Goal: Task Accomplishment & Management: Complete application form

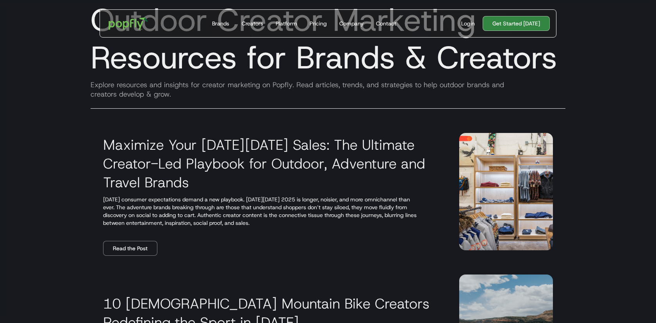
scroll to position [52, 0]
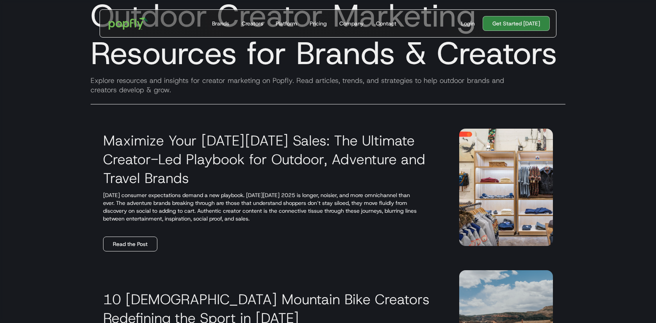
click at [134, 240] on link "Read the Post" at bounding box center [130, 243] width 54 height 15
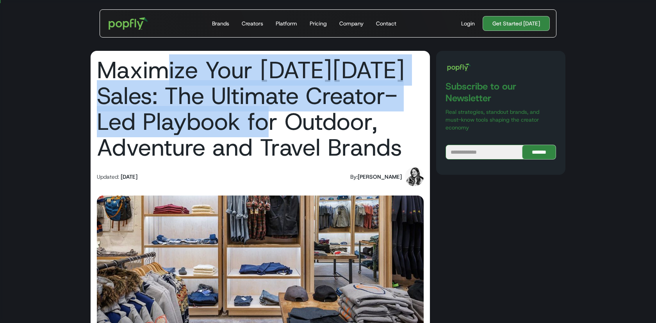
drag, startPoint x: 159, startPoint y: 74, endPoint x: 272, endPoint y: 136, distance: 129.5
click at [272, 136] on h1 "Maximize Your [DATE][DATE] Sales: The Ultimate Creator-Led Playbook for Outdoor…" at bounding box center [260, 108] width 327 height 103
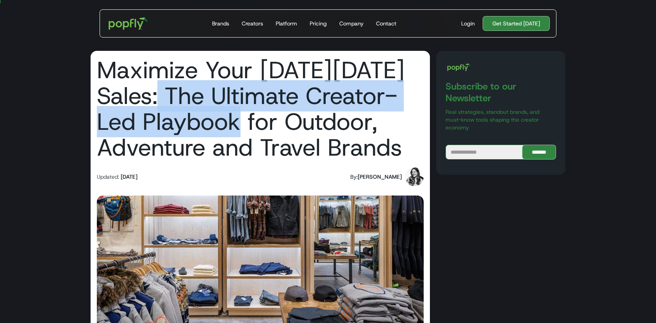
drag, startPoint x: 156, startPoint y: 95, endPoint x: 240, endPoint y: 131, distance: 91.3
click at [240, 131] on h1 "Maximize Your [DATE][DATE] Sales: The Ultimate Creator-Led Playbook for Outdoor…" at bounding box center [260, 108] width 327 height 103
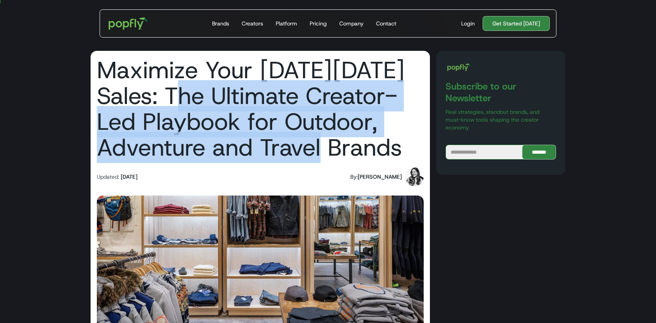
drag, startPoint x: 183, startPoint y: 102, endPoint x: 323, endPoint y: 148, distance: 147.7
click at [323, 148] on h1 "Maximize Your [DATE][DATE] Sales: The Ultimate Creator-Led Playbook for Outdoor…" at bounding box center [260, 108] width 327 height 103
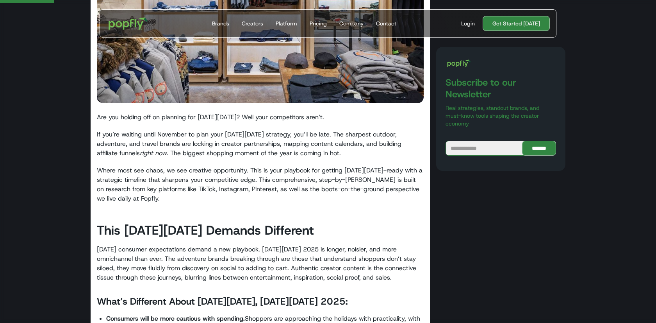
scroll to position [235, 0]
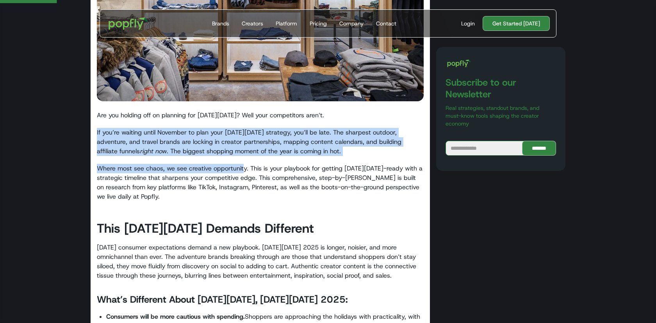
drag, startPoint x: 157, startPoint y: 123, endPoint x: 244, endPoint y: 173, distance: 101.1
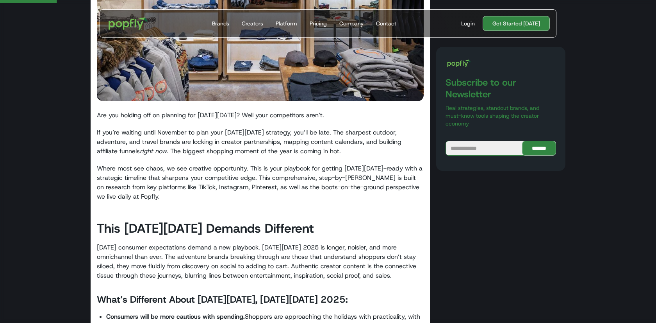
click at [244, 173] on p "Where most see chaos, we see creative opportunity. This is your playbook for ge…" at bounding box center [260, 182] width 327 height 37
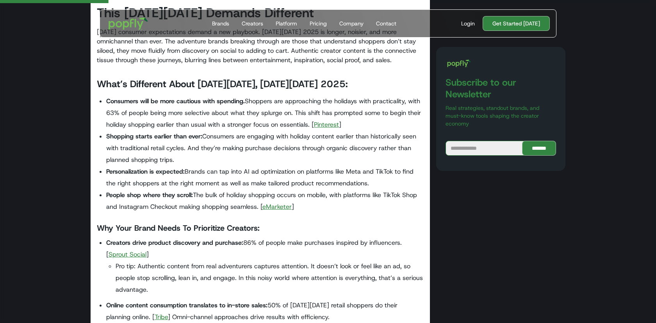
scroll to position [706, 0]
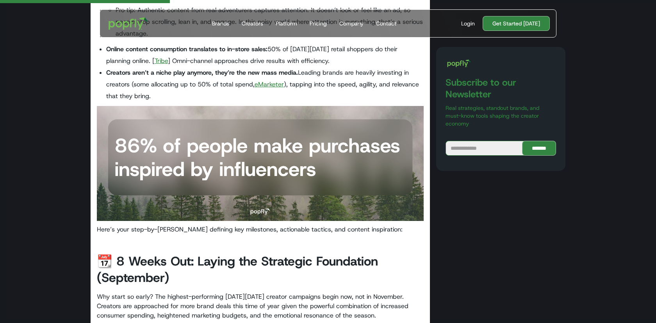
click at [274, 86] on link "eMarketer" at bounding box center [269, 84] width 29 height 8
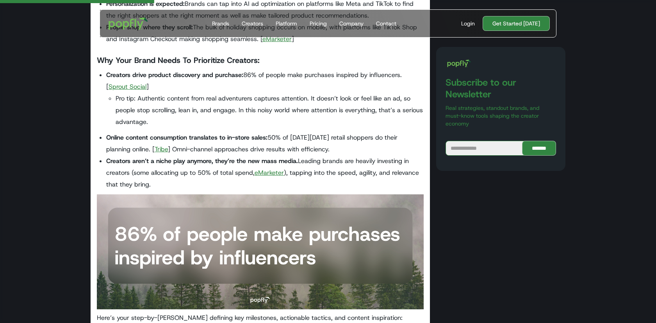
scroll to position [616, 0]
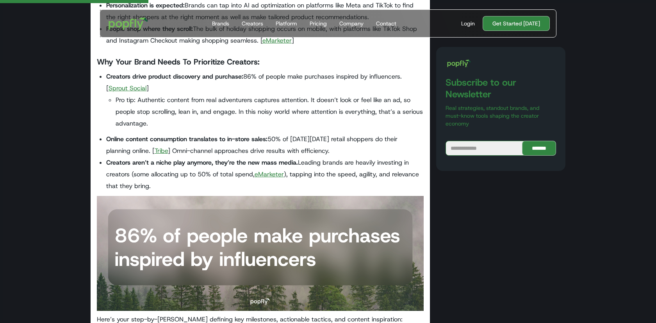
click at [155, 152] on link "Tribe" at bounding box center [161, 150] width 13 height 8
click at [113, 90] on link "Sprout Social" at bounding box center [128, 88] width 38 height 8
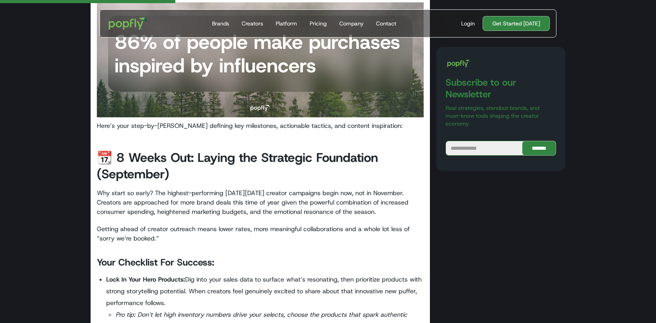
scroll to position [813, 0]
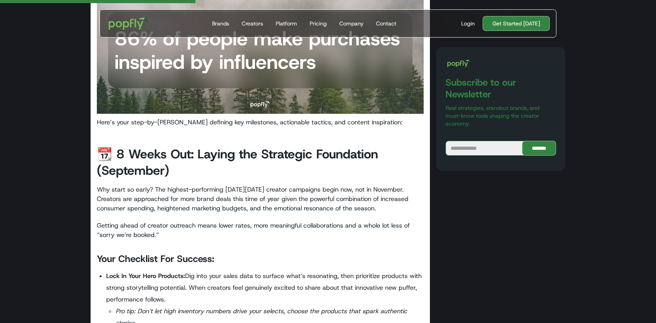
click at [225, 92] on img at bounding box center [260, 56] width 327 height 115
drag, startPoint x: 186, startPoint y: 118, endPoint x: 316, endPoint y: 121, distance: 129.7
click at [316, 121] on p "Here’s your step-by-step guide defining key milestones, actionable tactics, and…" at bounding box center [260, 122] width 327 height 9
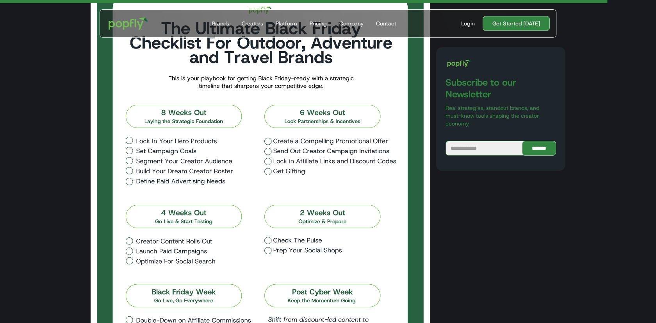
scroll to position [3153, 0]
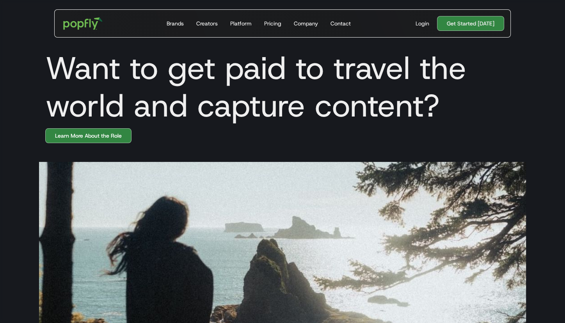
click at [72, 143] on section at bounding box center [282, 240] width 565 height 194
click at [67, 135] on link "Learn More About the Role" at bounding box center [88, 135] width 86 height 15
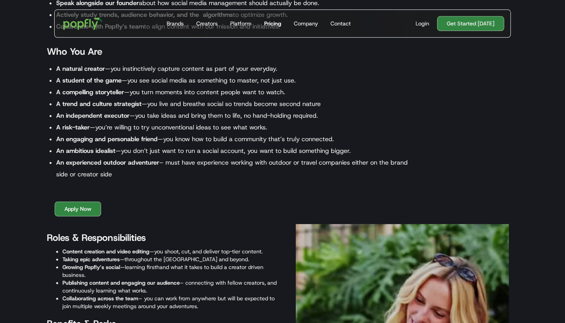
scroll to position [1043, 0]
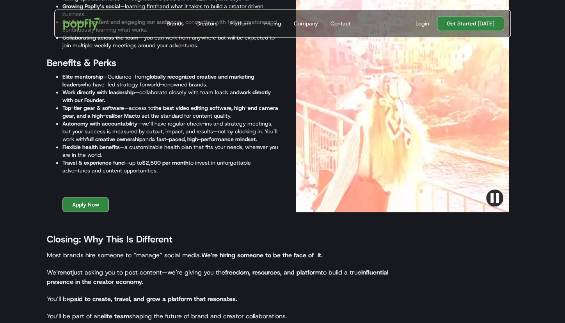
drag, startPoint x: 130, startPoint y: 160, endPoint x: 156, endPoint y: 168, distance: 26.9
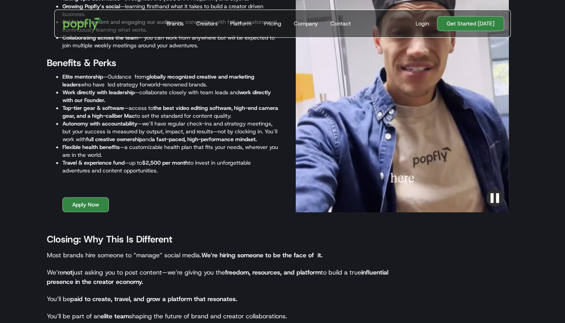
click at [157, 168] on li "Travel & experience fund —up to $2,500 per month to invest in unforgettable adv…" at bounding box center [170, 167] width 216 height 16
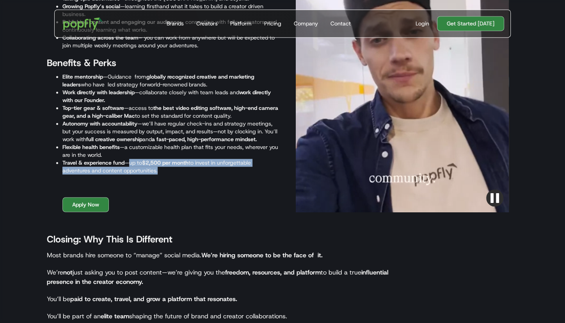
drag, startPoint x: 156, startPoint y: 169, endPoint x: 130, endPoint y: 161, distance: 27.8
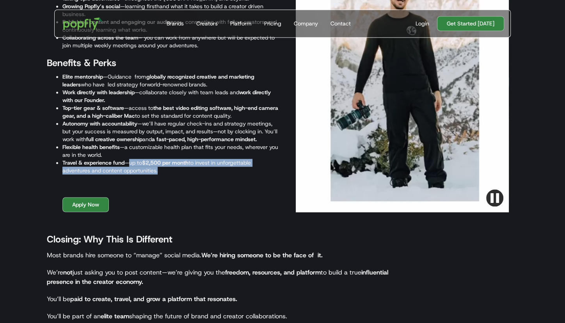
click at [130, 161] on li "Travel & experience fund —up to $2,500 per month to invest in unforgettable adv…" at bounding box center [170, 167] width 216 height 16
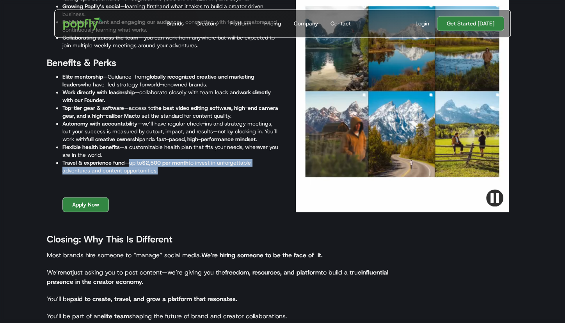
copy li "up to $2,500 per month to invest in unforgettable adventures and content opport…"
